Goal: Transaction & Acquisition: Purchase product/service

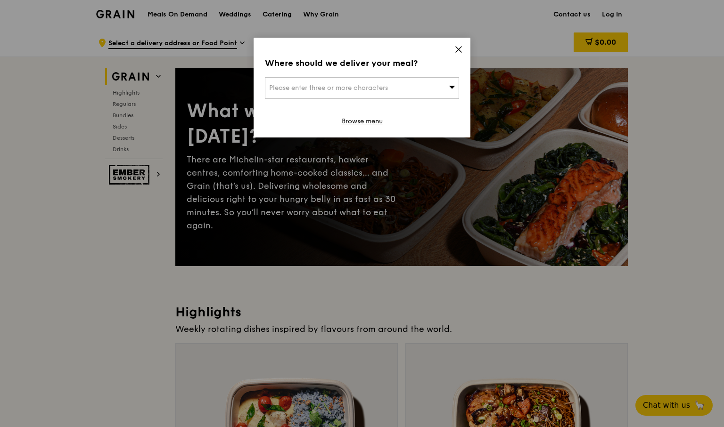
click at [458, 49] on icon at bounding box center [458, 49] width 8 height 8
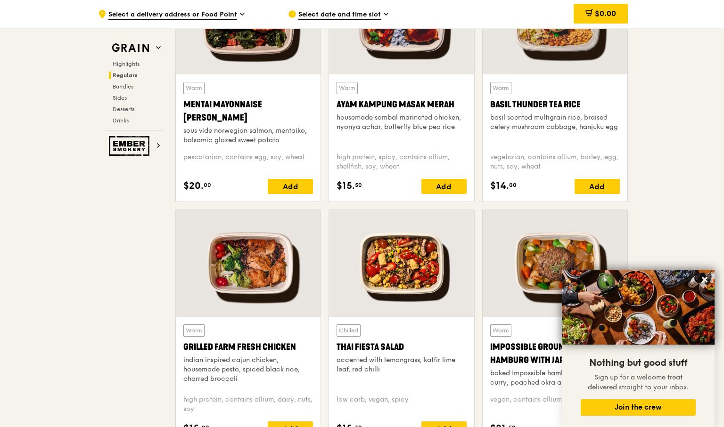
scroll to position [942, 0]
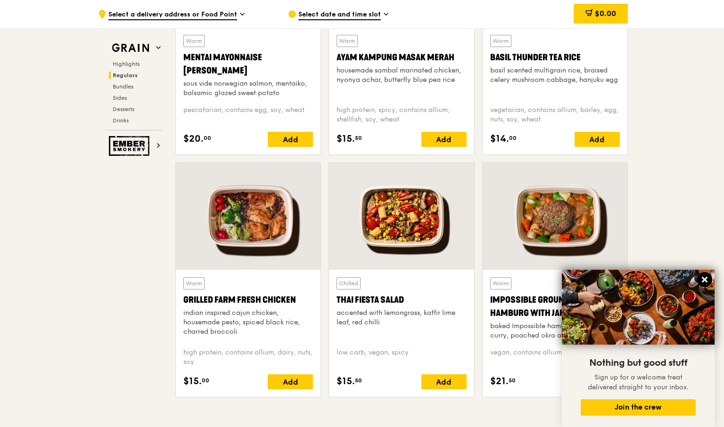
click at [706, 280] on icon at bounding box center [704, 280] width 8 height 8
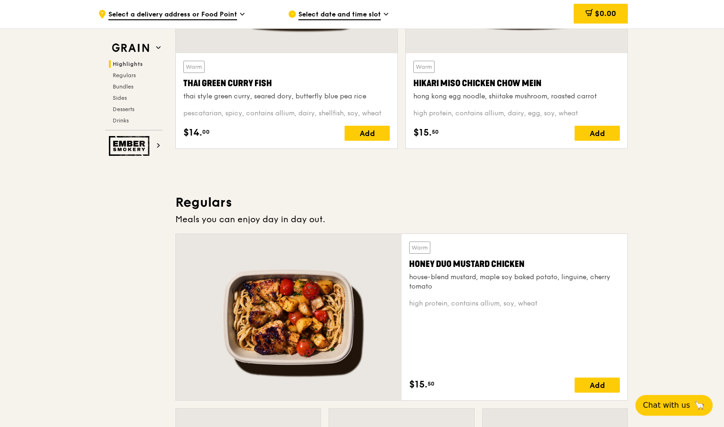
scroll to position [330, 0]
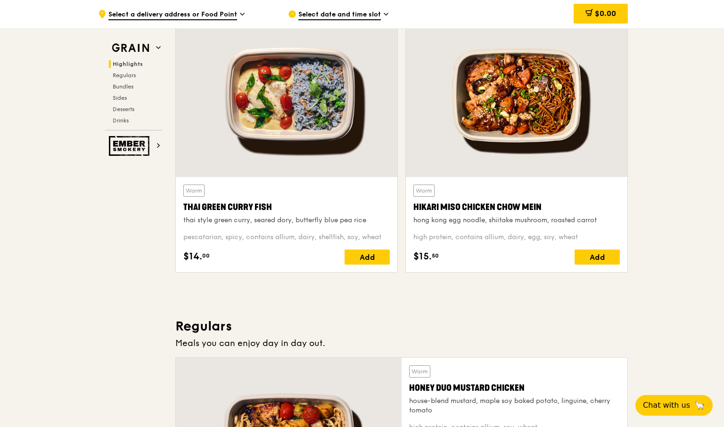
click at [524, 108] on div at bounding box center [516, 95] width 221 height 163
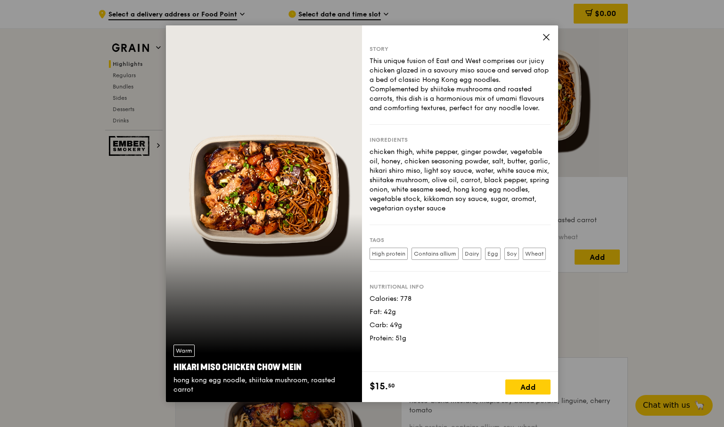
click at [542, 36] on icon at bounding box center [546, 37] width 8 height 8
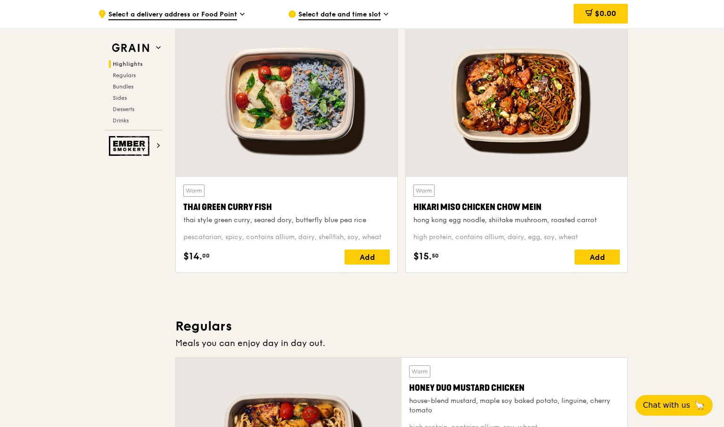
click at [301, 113] on div at bounding box center [286, 95] width 221 height 163
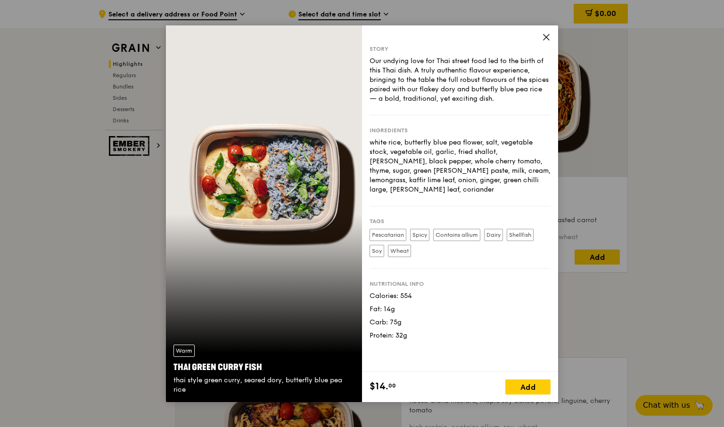
click at [545, 35] on icon at bounding box center [546, 37] width 8 height 8
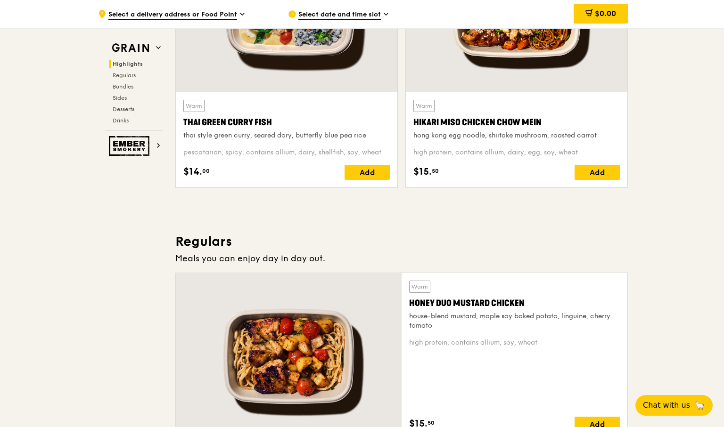
scroll to position [518, 0]
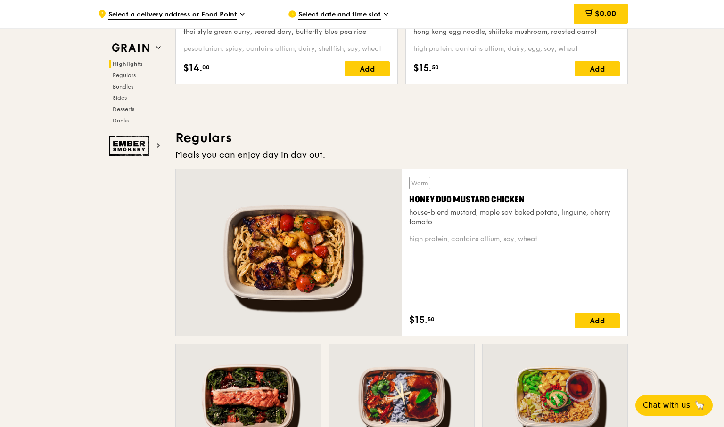
click at [307, 229] on div at bounding box center [289, 253] width 226 height 166
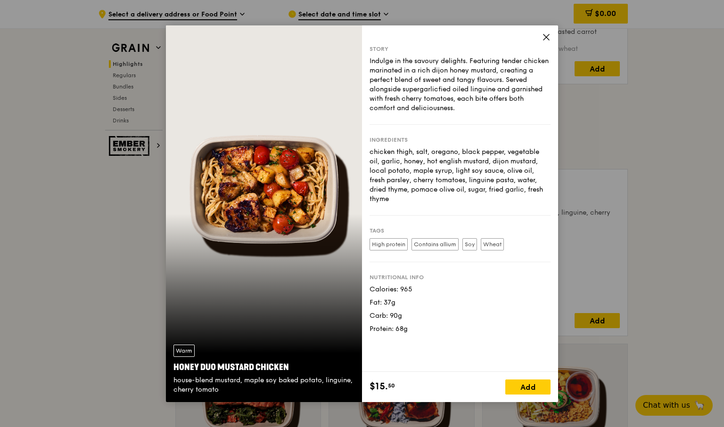
click at [545, 38] on icon at bounding box center [546, 37] width 6 height 6
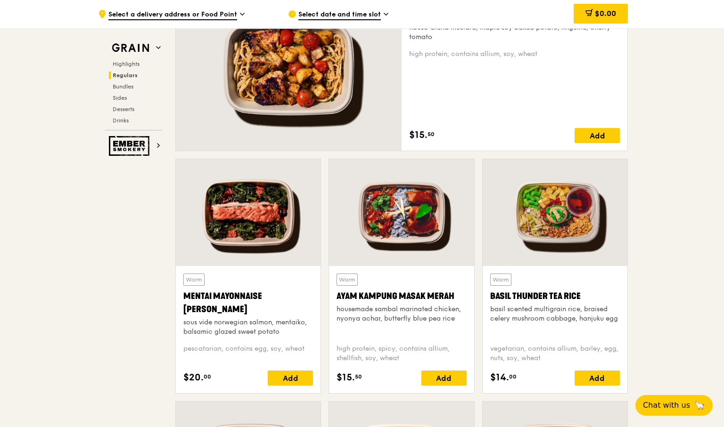
scroll to position [754, 0]
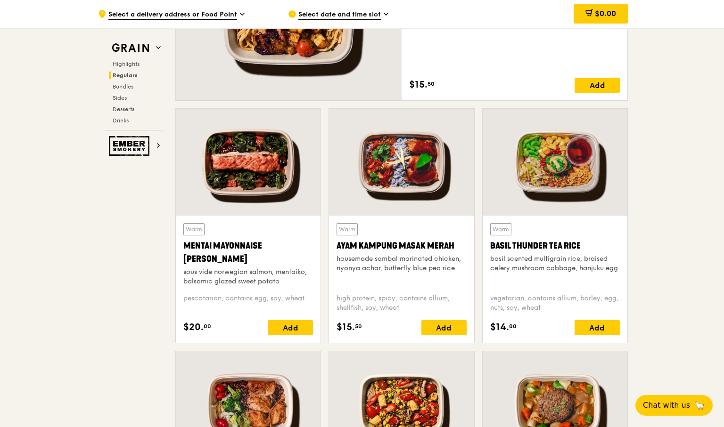
click at [259, 171] on div at bounding box center [248, 162] width 145 height 107
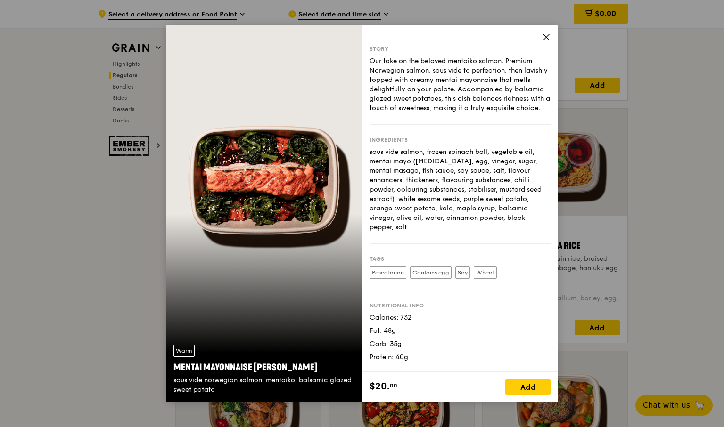
click at [548, 37] on icon at bounding box center [546, 37] width 8 height 8
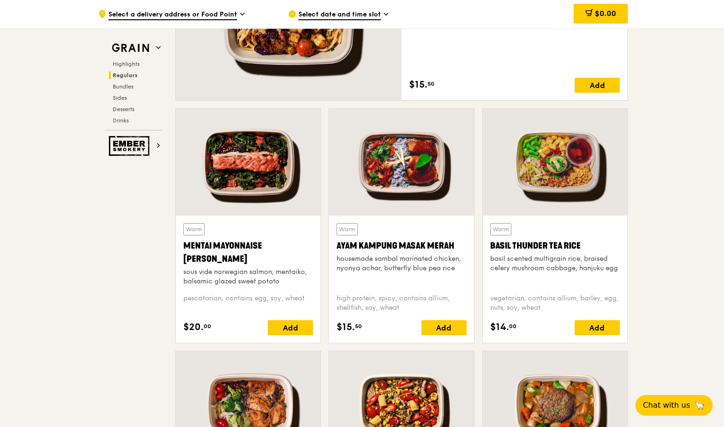
click at [380, 177] on div at bounding box center [401, 162] width 145 height 107
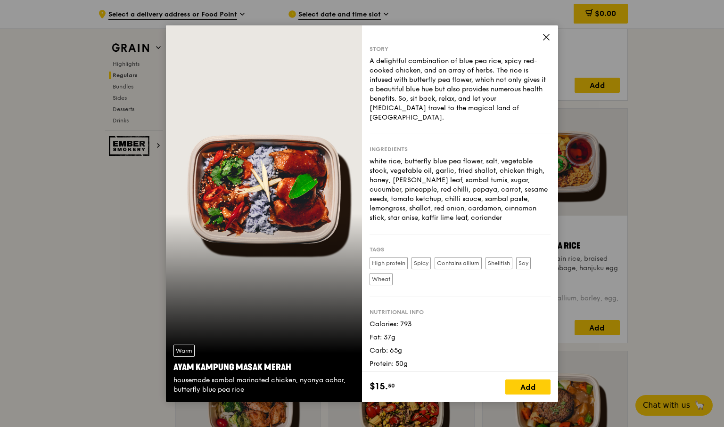
click at [545, 37] on icon at bounding box center [546, 37] width 8 height 8
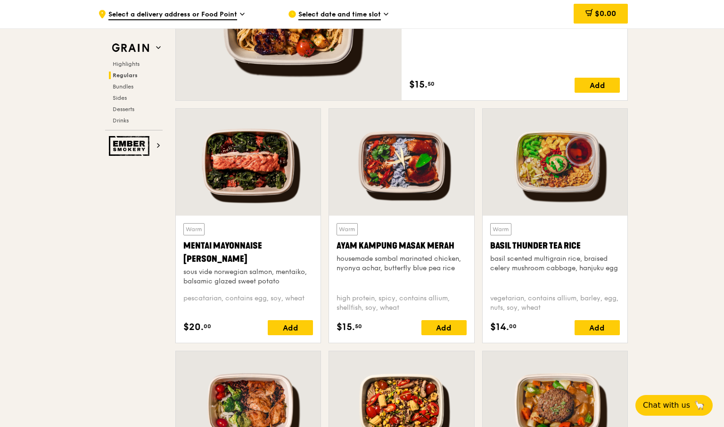
click at [548, 169] on div at bounding box center [554, 162] width 145 height 107
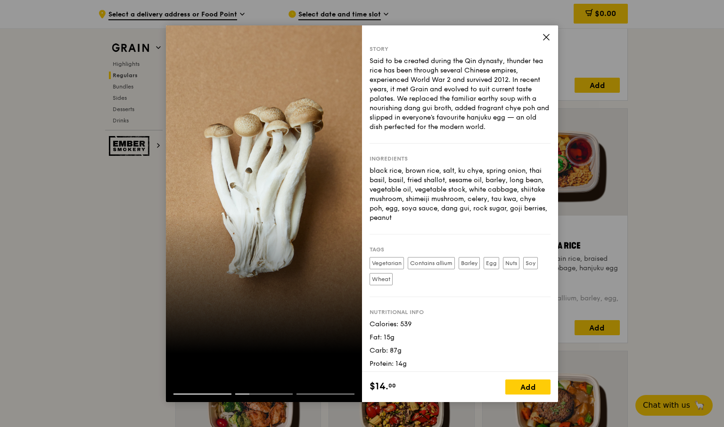
click at [543, 37] on icon at bounding box center [546, 37] width 8 height 8
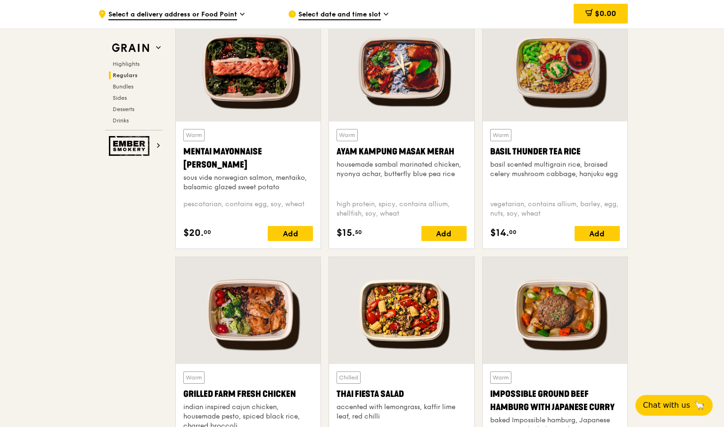
scroll to position [942, 0]
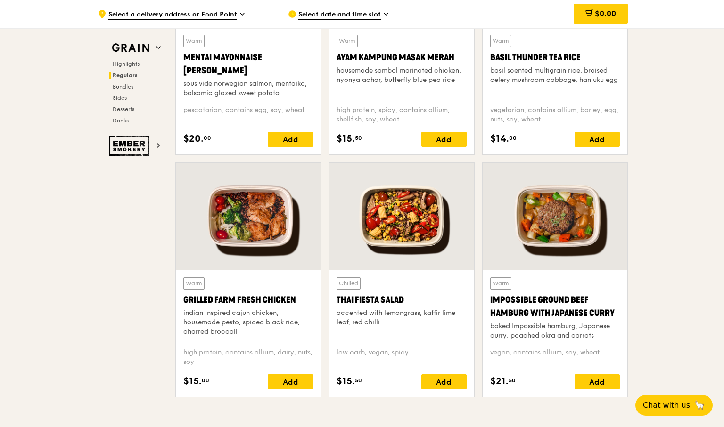
click at [262, 234] on div at bounding box center [248, 216] width 145 height 107
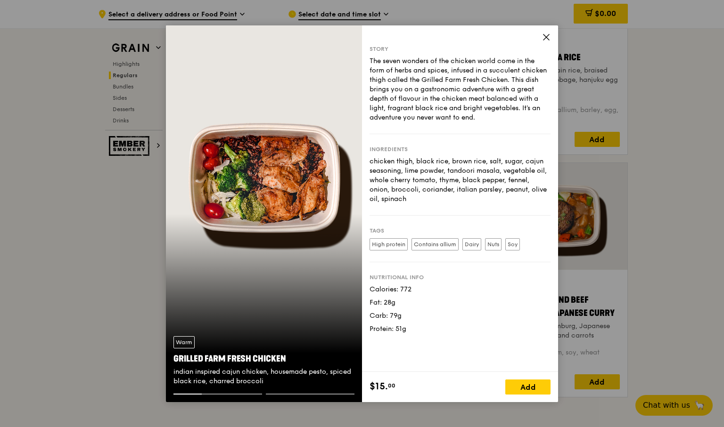
click at [545, 39] on icon at bounding box center [546, 37] width 8 height 8
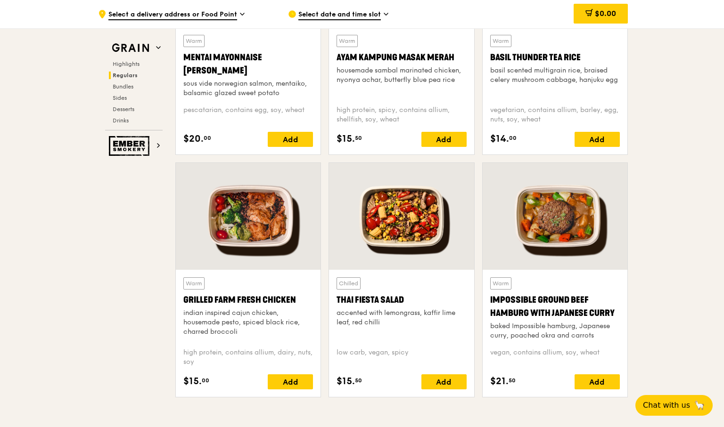
click at [405, 226] on div at bounding box center [401, 216] width 145 height 107
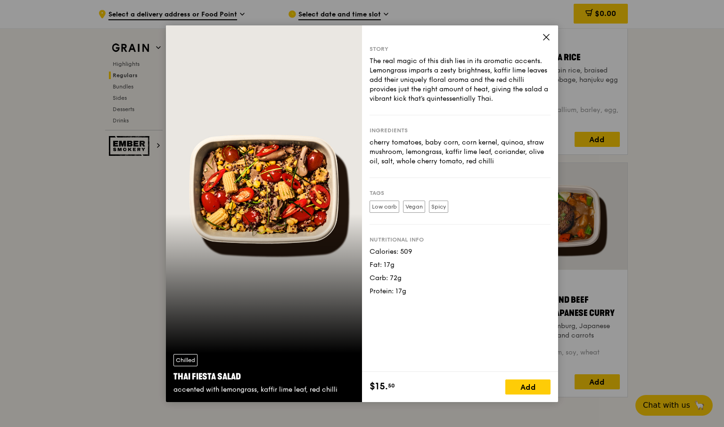
click at [546, 38] on icon at bounding box center [546, 37] width 6 height 6
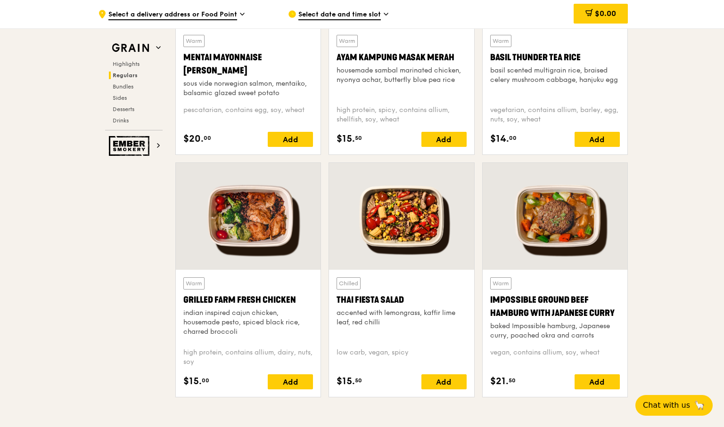
scroll to position [848, 0]
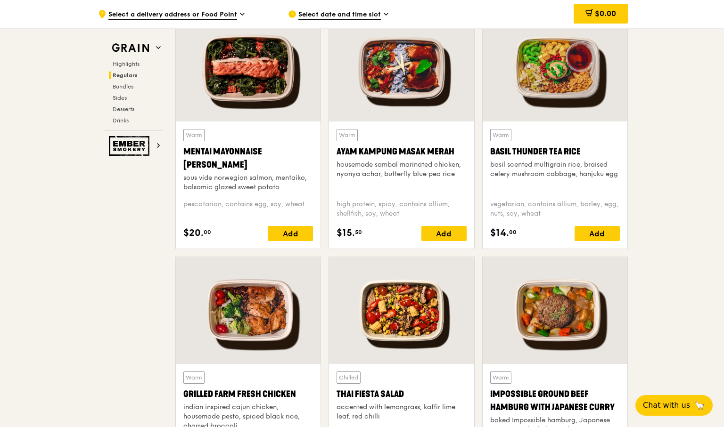
click at [390, 153] on div "Ayam Kampung Masak Merah" at bounding box center [401, 151] width 130 height 13
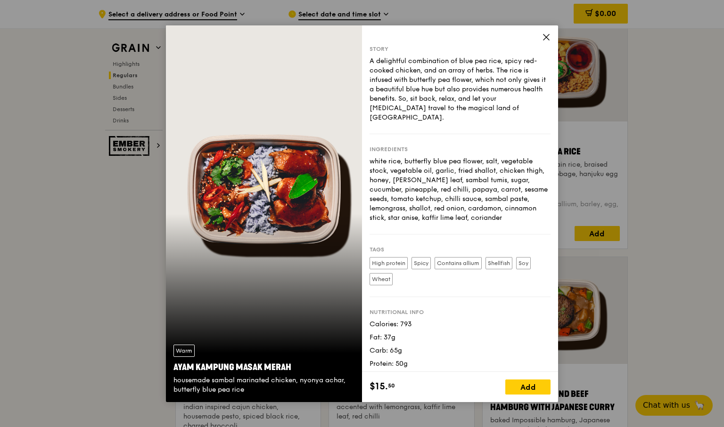
click at [543, 33] on icon at bounding box center [546, 37] width 8 height 8
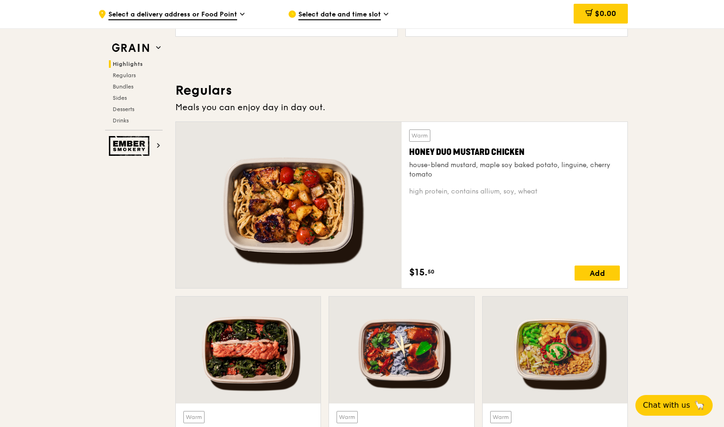
scroll to position [565, 0]
click at [363, 171] on div at bounding box center [289, 205] width 226 height 166
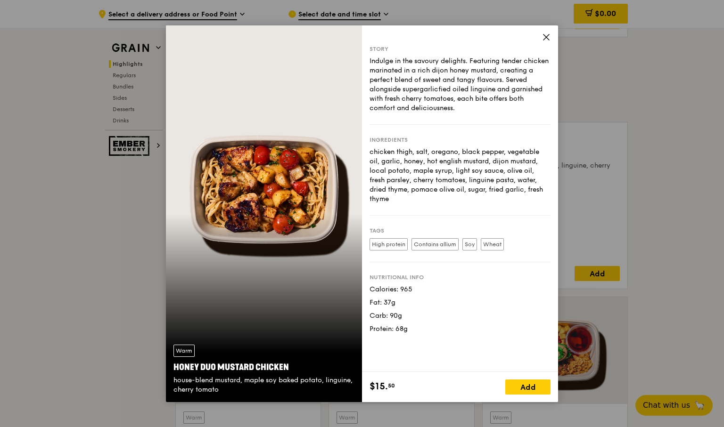
click at [544, 38] on icon at bounding box center [546, 37] width 8 height 8
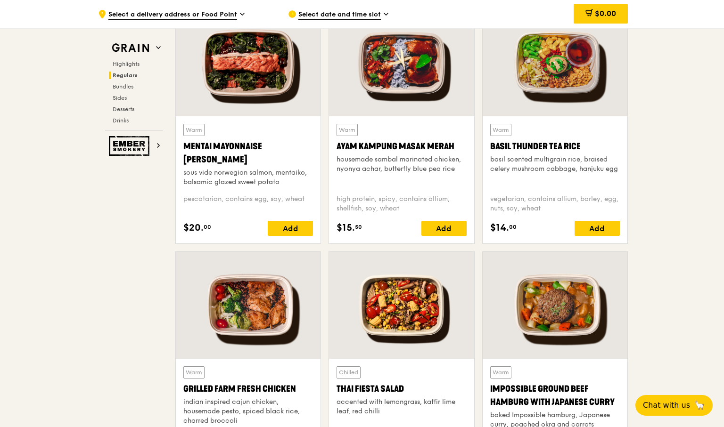
scroll to position [989, 0]
